Goal: Task Accomplishment & Management: Use online tool/utility

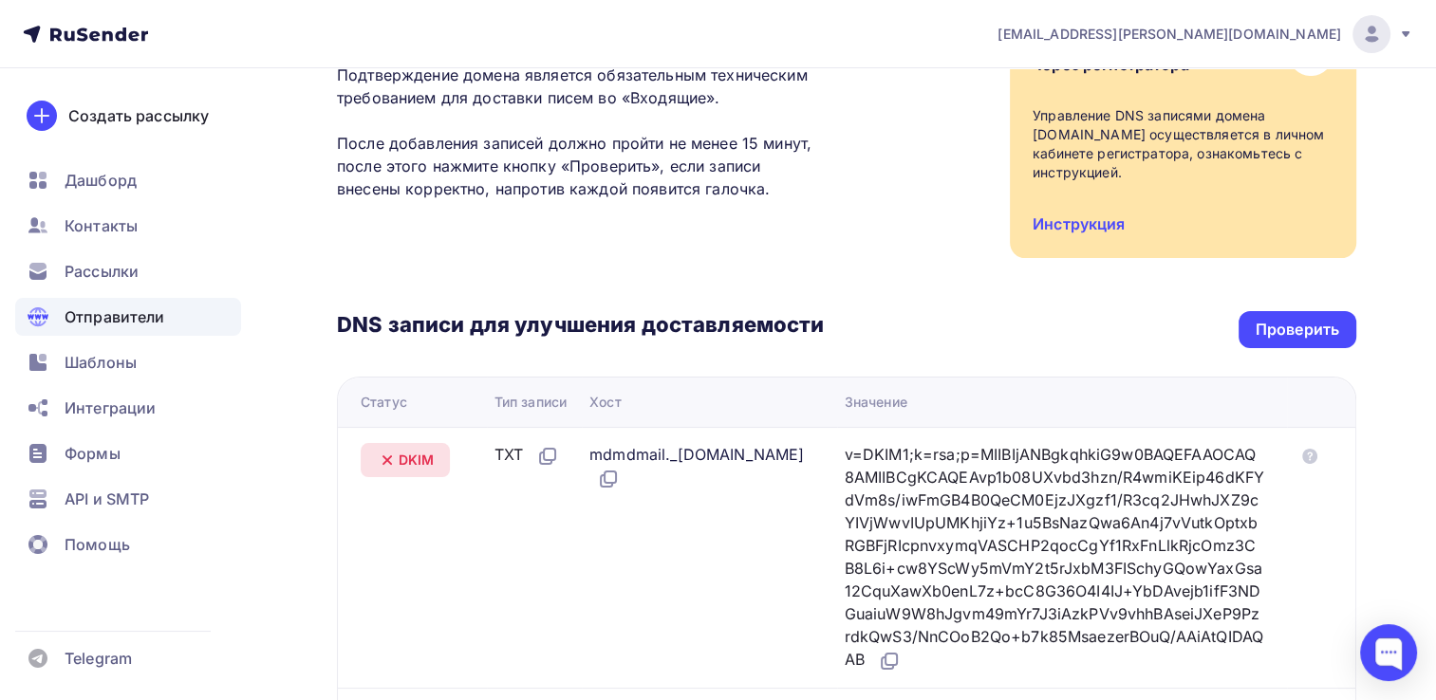
scroll to position [205, 0]
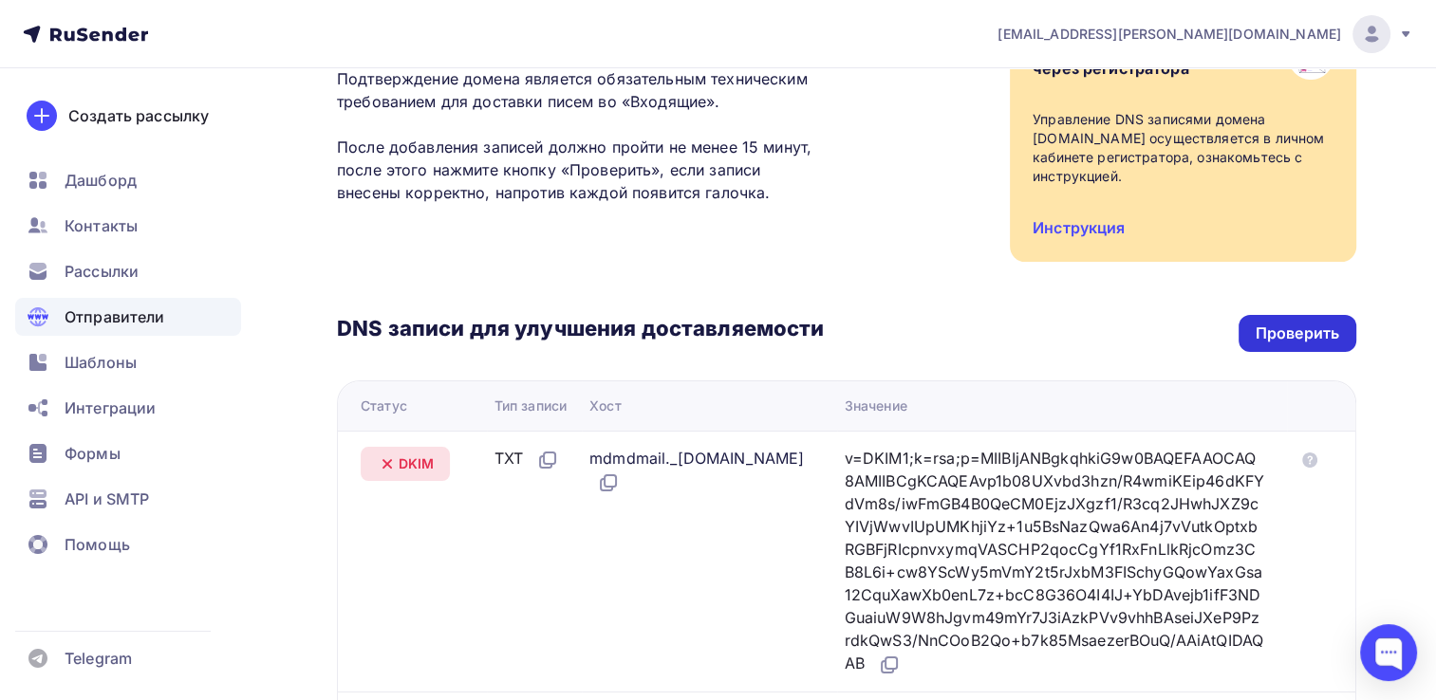
click at [1268, 325] on div "Проверить" at bounding box center [1297, 333] width 118 height 37
click at [1298, 324] on div "Проверить" at bounding box center [1298, 334] width 84 height 22
